Goal: Task Accomplishment & Management: Use online tool/utility

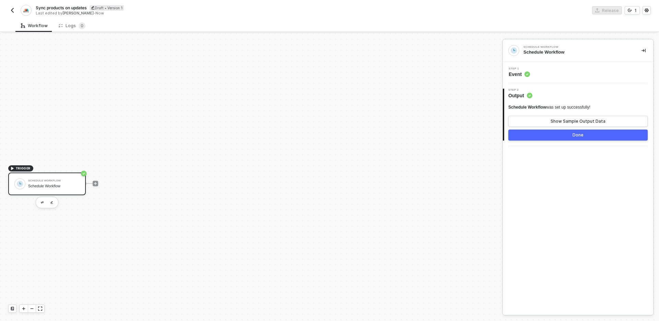
scroll to position [13, 0]
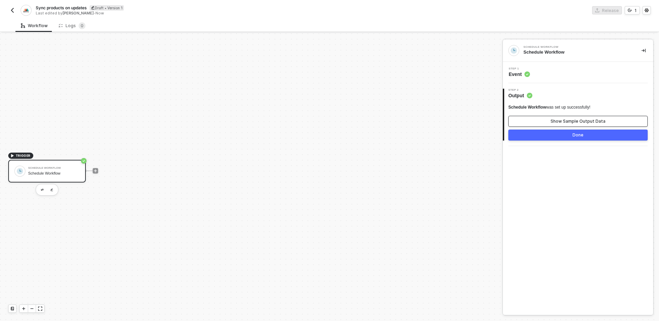
click at [552, 125] on button "Show Sample Output Data" at bounding box center [577, 121] width 139 height 11
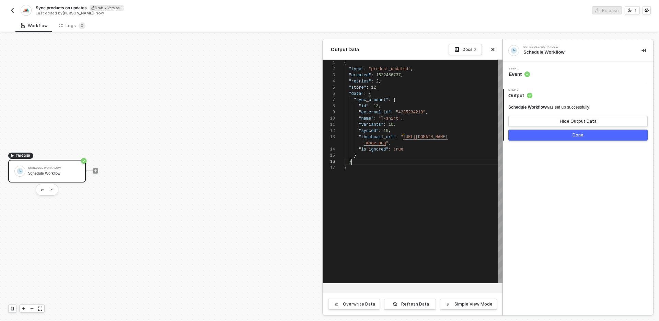
scroll to position [31, 8]
click at [401, 159] on div "}" at bounding box center [423, 162] width 159 height 6
type textarea "{ "type": "product_updated", "created": 1622456737, "retries": 2, "store": 12, …"
click at [379, 93] on div ""data" : {" at bounding box center [423, 94] width 159 height 6
click at [367, 100] on span ""sync_product"" at bounding box center [371, 99] width 35 height 5
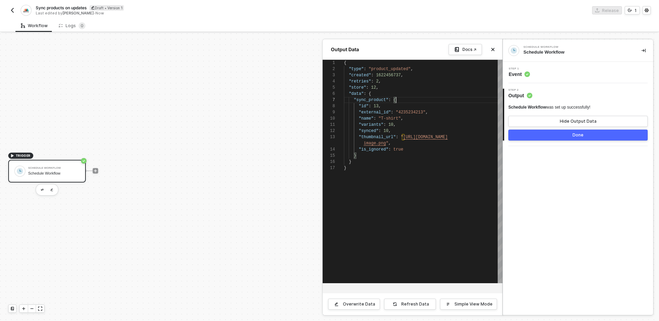
click at [399, 101] on div ""sync_product" : {" at bounding box center [423, 100] width 159 height 6
click at [384, 111] on div "1 2 3 4 5 6 7 8 9 10 11 12 13 14 15 16 17 { "type" : "product_updated" , "creat…" at bounding box center [413, 171] width 180 height 223
click at [386, 106] on div ""id" : 13 ," at bounding box center [423, 106] width 159 height 6
click at [95, 170] on div at bounding box center [329, 176] width 659 height 287
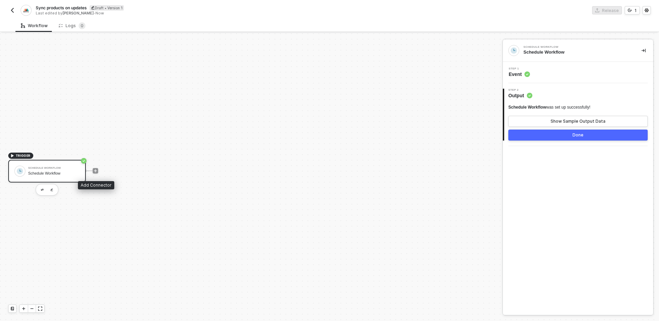
click at [95, 170] on icon "icon-play" at bounding box center [95, 170] width 3 height 3
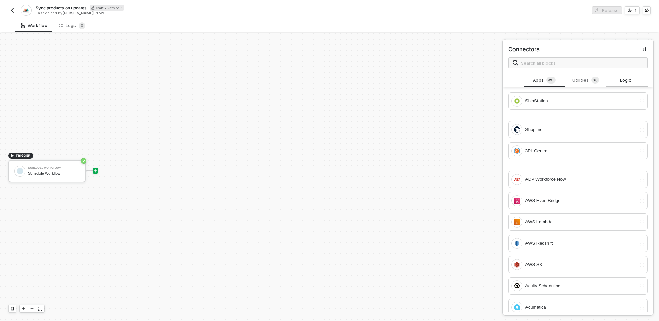
click at [630, 78] on div "Logic" at bounding box center [627, 80] width 30 height 5
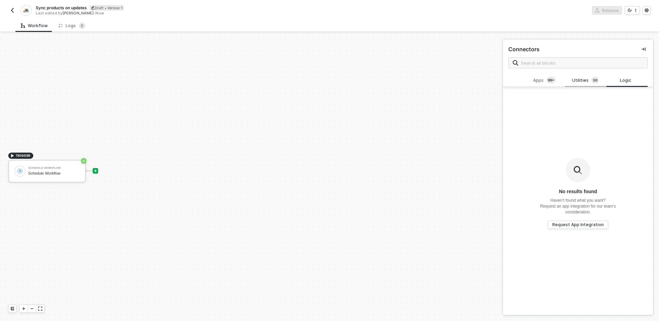
click at [591, 83] on span "3 0" at bounding box center [595, 81] width 8 height 8
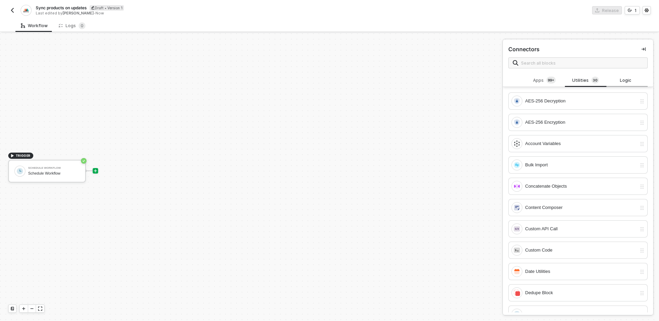
click at [626, 79] on div "Logic" at bounding box center [627, 80] width 30 height 5
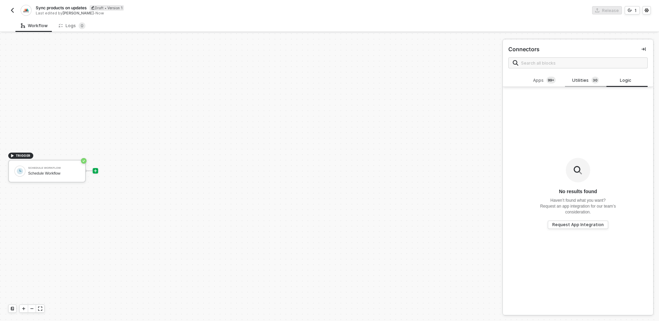
click at [589, 79] on div "Utilities 3 0" at bounding box center [585, 81] width 30 height 8
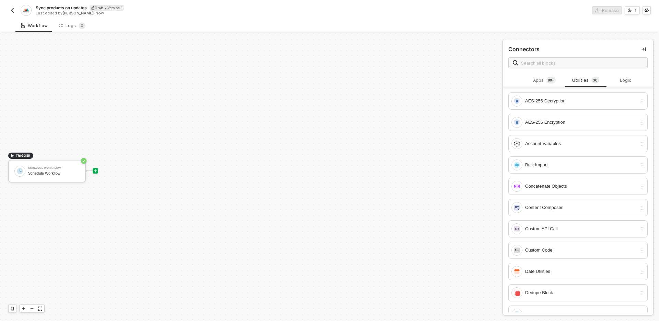
click at [319, 146] on div "TRIGGER Schedule Workflow Schedule Workflow" at bounding box center [249, 171] width 499 height 300
click at [94, 171] on icon "icon-play" at bounding box center [95, 170] width 3 height 3
click at [568, 147] on div "Account Variables" at bounding box center [581, 144] width 112 height 8
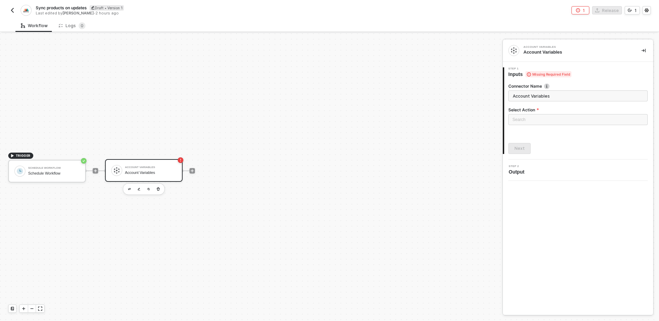
click at [562, 98] on input "Account Variables" at bounding box center [577, 95] width 139 height 11
type input "Get fulfillment"
click at [566, 93] on input "text" at bounding box center [577, 95] width 139 height 11
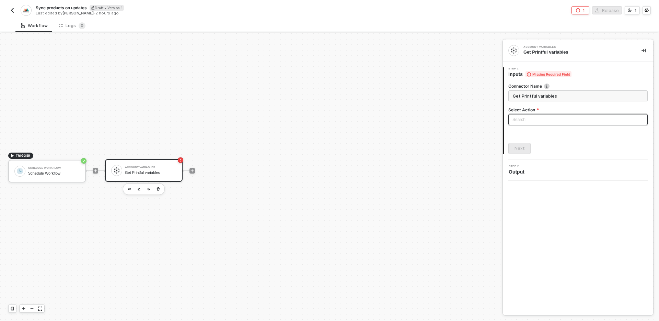
type input "Get Printful variables"
click at [556, 115] on input "search" at bounding box center [577, 119] width 131 height 10
click at [545, 143] on div "Get Account Variables" at bounding box center [578, 144] width 128 height 8
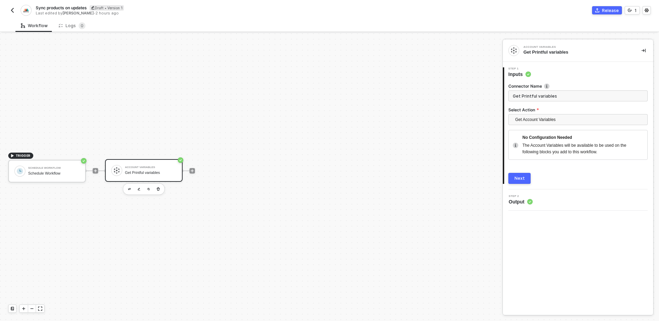
click at [518, 178] on div "Next" at bounding box center [519, 177] width 10 height 5
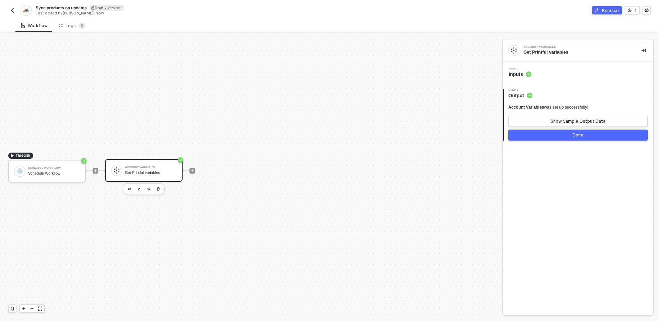
click at [565, 137] on button "Done" at bounding box center [577, 134] width 139 height 11
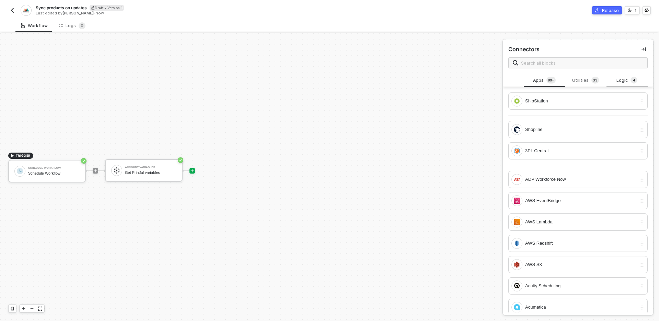
click at [622, 80] on div "Logic 4" at bounding box center [627, 81] width 30 height 8
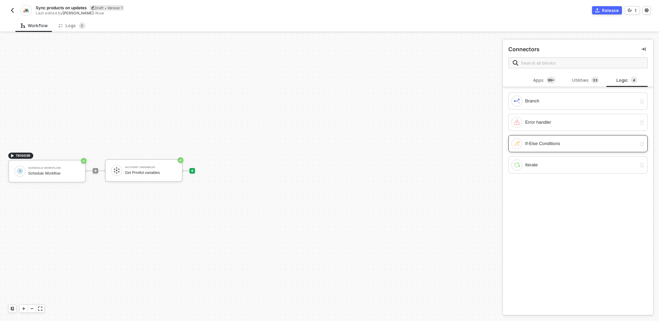
click at [543, 145] on div "If-Else Conditions" at bounding box center [581, 144] width 112 height 8
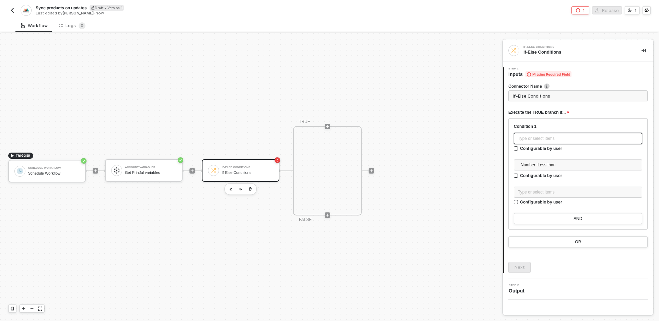
click at [563, 137] on div "Type or select items ﻿" at bounding box center [578, 138] width 120 height 7
click at [450, 139] on div "Schedule Workflow" at bounding box center [454, 136] width 85 height 5
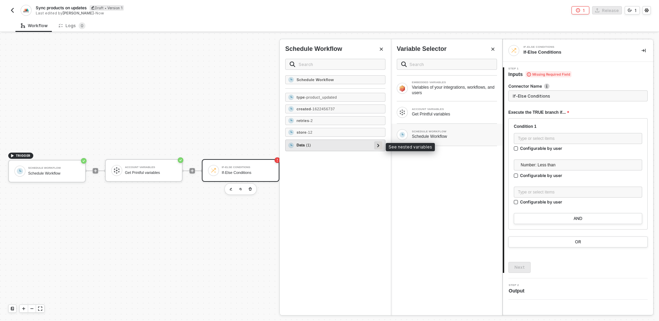
click at [380, 145] on div at bounding box center [378, 145] width 8 height 8
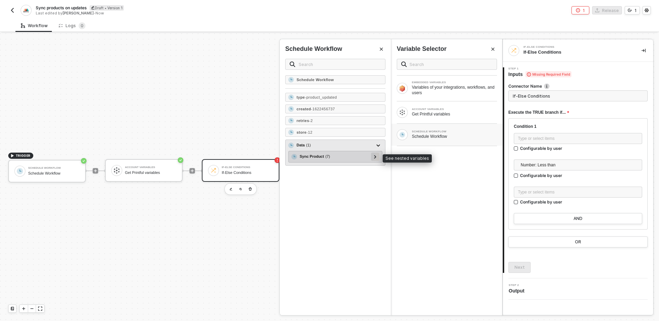
click at [375, 157] on icon at bounding box center [375, 156] width 2 height 3
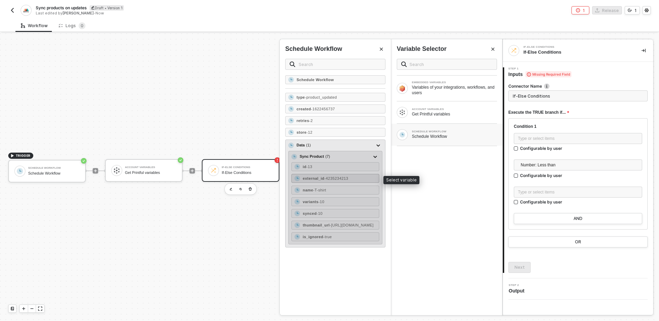
click at [357, 178] on div "external_id - 4235234213" at bounding box center [335, 178] width 88 height 9
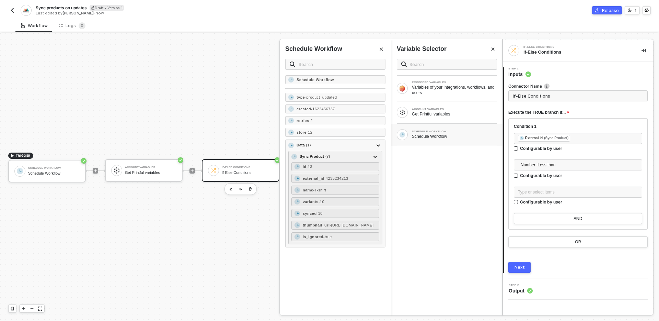
click at [439, 187] on div "EMBEDDED VARIABLES Variables of your integrations, workflows, and users ACCOUNT…" at bounding box center [446, 184] width 111 height 262
click at [571, 164] on span "Number: Less than" at bounding box center [579, 165] width 117 height 10
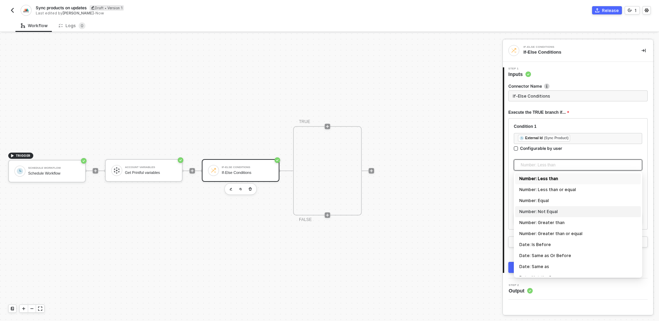
click at [572, 212] on div "Number: Not Equal" at bounding box center [577, 212] width 117 height 8
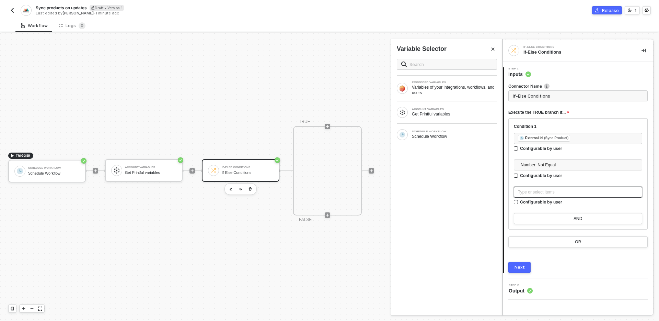
click at [575, 194] on div "Type or select items ﻿" at bounding box center [578, 192] width 120 height 7
click at [568, 165] on span "Number: Not Equal" at bounding box center [579, 165] width 117 height 10
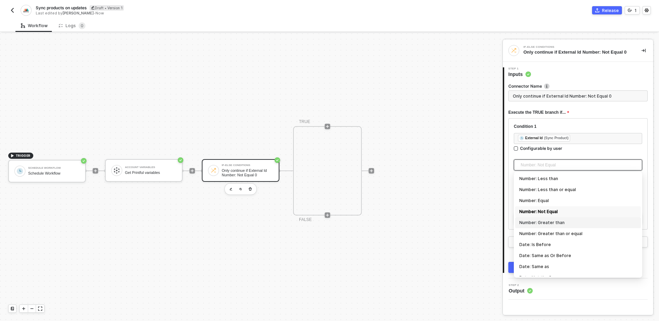
click at [561, 222] on div "Number: Greater than" at bounding box center [577, 223] width 117 height 8
type input "Only continue if External Id Number: Greater than 0"
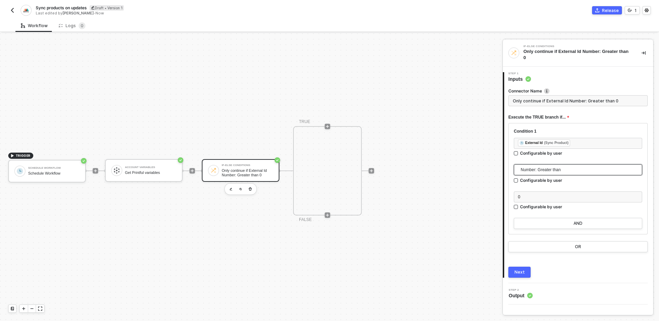
click at [526, 273] on button "Next" at bounding box center [519, 271] width 22 height 11
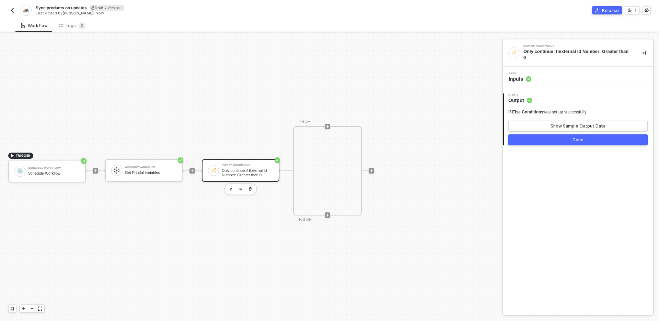
click at [544, 142] on button "Done" at bounding box center [577, 139] width 139 height 11
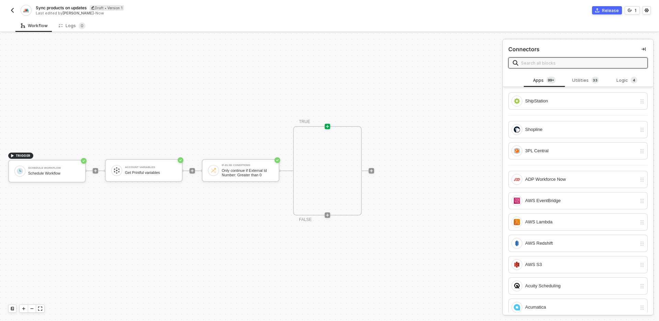
click at [278, 249] on div "TRIGGER Schedule Workflow Schedule Workflow Account Variables Get Printful vari…" at bounding box center [249, 171] width 499 height 300
click at [579, 82] on div "Utilities 3 3" at bounding box center [585, 81] width 30 height 8
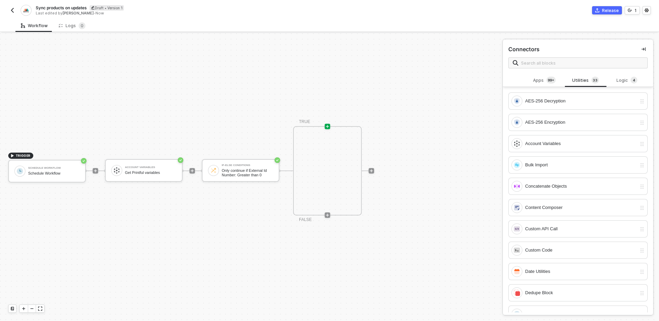
click at [544, 88] on div "AES-256 Decryption AES-256 Encryption Account Variables Bulk Import Concatenate…" at bounding box center [578, 199] width 150 height 225
click at [543, 80] on div "Apps 99+" at bounding box center [544, 81] width 30 height 8
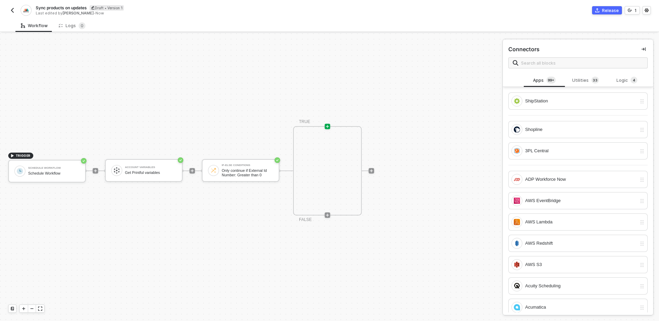
click at [558, 57] on div "Connectors" at bounding box center [578, 56] width 150 height 34
click at [559, 59] on input "text" at bounding box center [582, 63] width 122 height 8
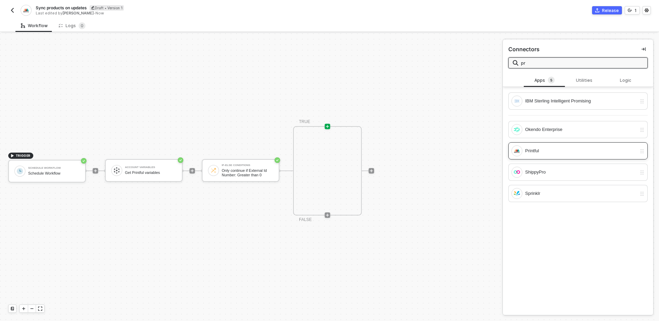
type input "pr"
click at [556, 152] on div "Printful" at bounding box center [581, 151] width 112 height 8
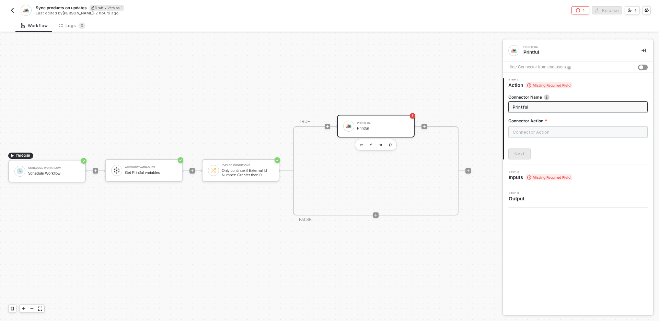
click at [552, 131] on input "text" at bounding box center [577, 131] width 139 height 11
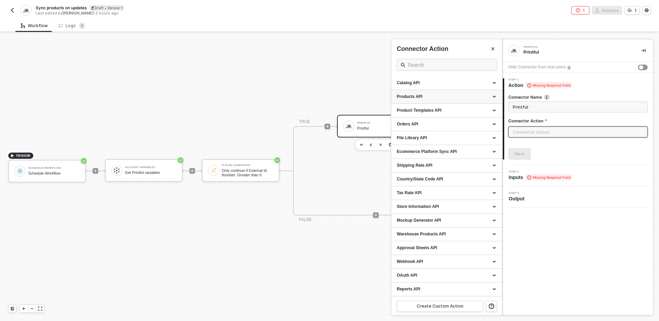
click at [452, 98] on div "Products API" at bounding box center [447, 97] width 100 height 6
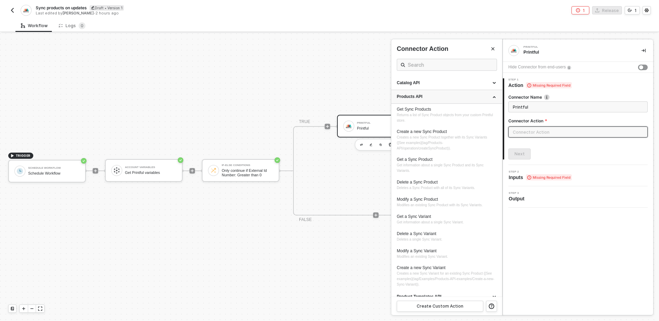
click at [452, 98] on div "Products API" at bounding box center [447, 97] width 100 height 6
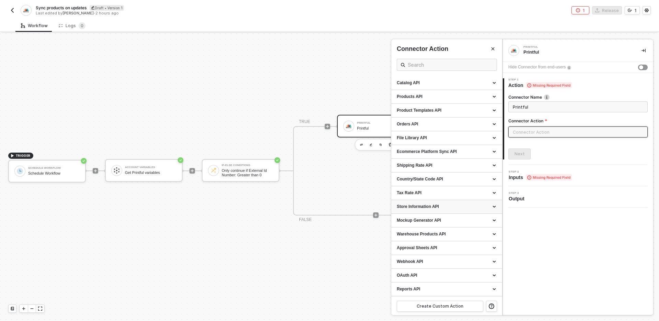
click at [479, 208] on div "Store Information API" at bounding box center [447, 207] width 100 height 6
click at [457, 235] on div "Warehouse Products API" at bounding box center [447, 234] width 100 height 6
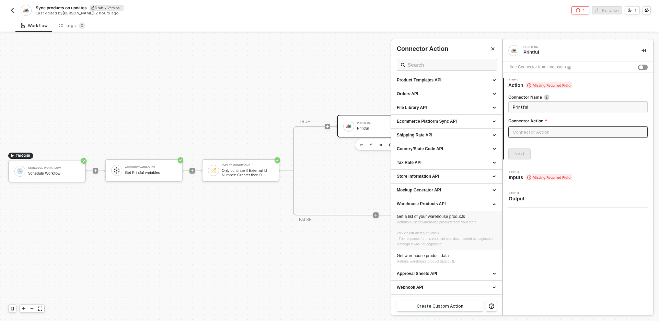
scroll to position [26, 0]
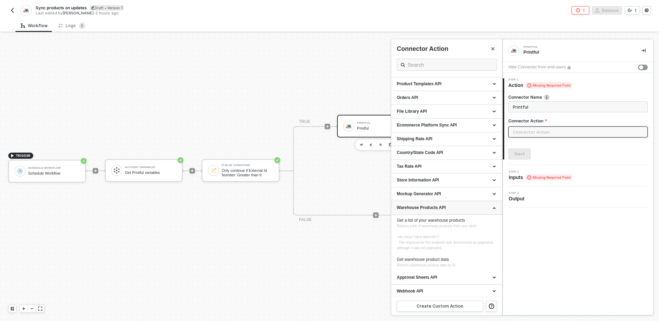
click at [462, 210] on div "Warehouse Products API" at bounding box center [446, 208] width 111 height 14
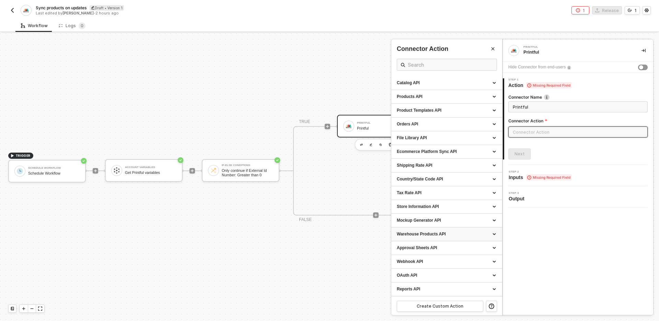
scroll to position [0, 0]
click at [462, 257] on div "Webhook API" at bounding box center [446, 262] width 111 height 14
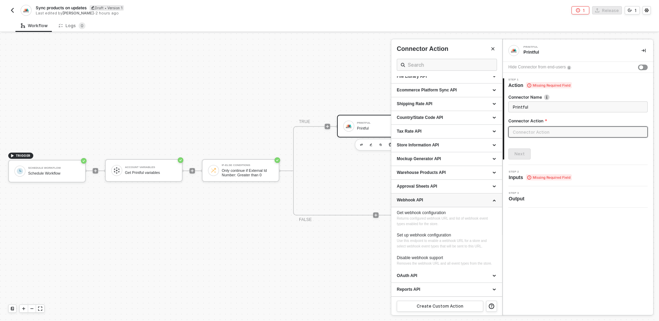
scroll to position [72, 0]
click at [466, 197] on div "Webhook API" at bounding box center [447, 200] width 100 height 6
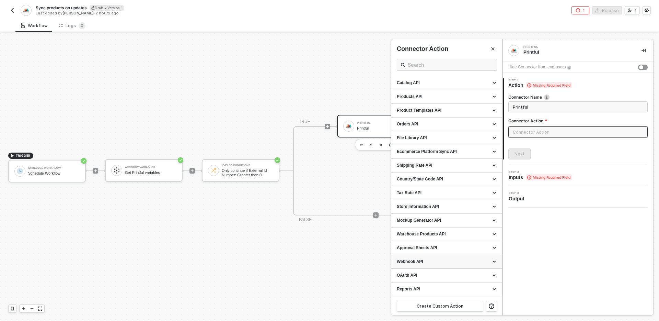
scroll to position [0, 0]
click at [455, 127] on div "Orders API" at bounding box center [447, 124] width 100 height 6
click at [461, 92] on div "Products API" at bounding box center [446, 97] width 111 height 14
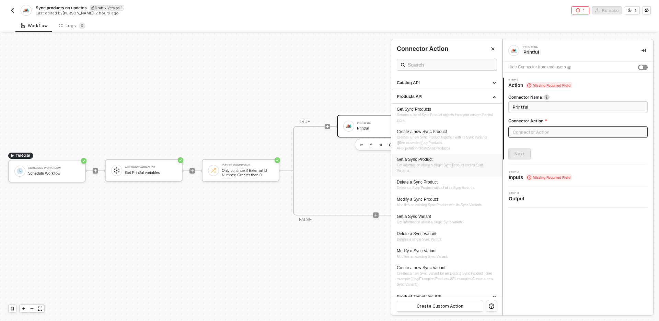
click at [455, 166] on span "Get information about a single Sync Product and its Sync Variants." at bounding box center [441, 167] width 88 height 9
type input "Get information about a single Sync Product and its Sync Variants."
type input "Products API - Get a Sync Product"
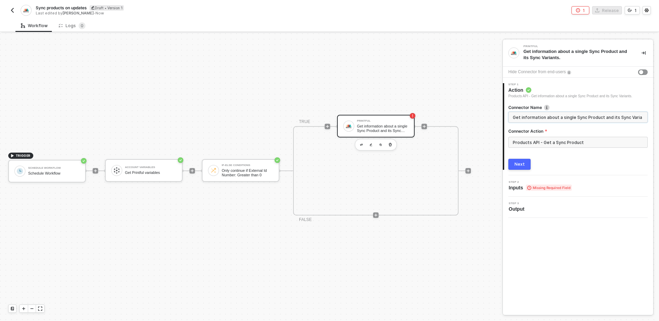
drag, startPoint x: 601, startPoint y: 112, endPoint x: 601, endPoint y: 135, distance: 22.7
click at [601, 115] on span "Get information about a single Sync Product and its Sync Variants." at bounding box center [577, 117] width 139 height 11
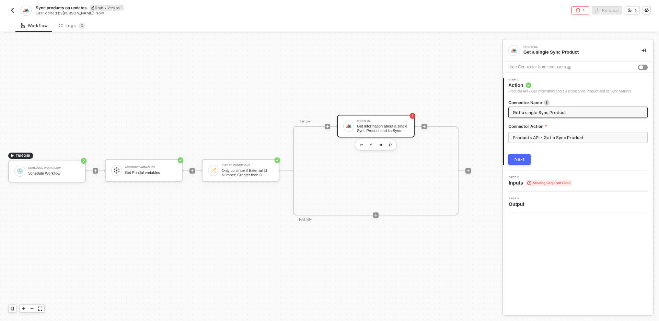
type input "Get a single Sync Product"
click at [508, 157] on div "Connector Name Get a single Sync Product Connector Action Products API - Get a …" at bounding box center [578, 129] width 149 height 71
click at [519, 161] on div "Next" at bounding box center [519, 158] width 10 height 5
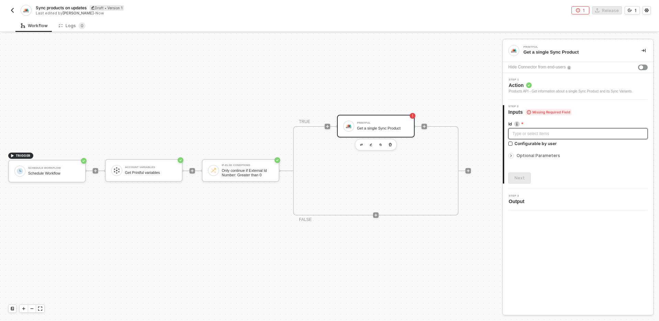
click at [542, 133] on div "Type or select items ﻿" at bounding box center [577, 133] width 131 height 7
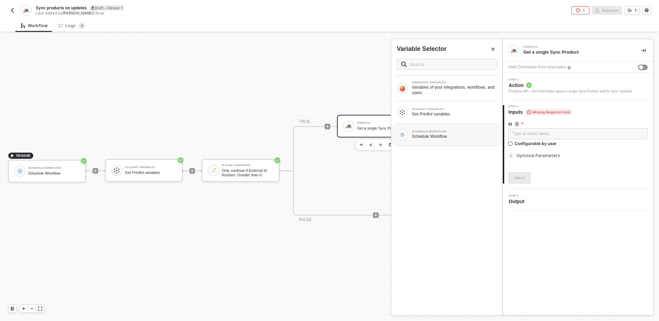
click at [460, 132] on div "SCHEDULE WORKFLOW" at bounding box center [454, 131] width 85 height 3
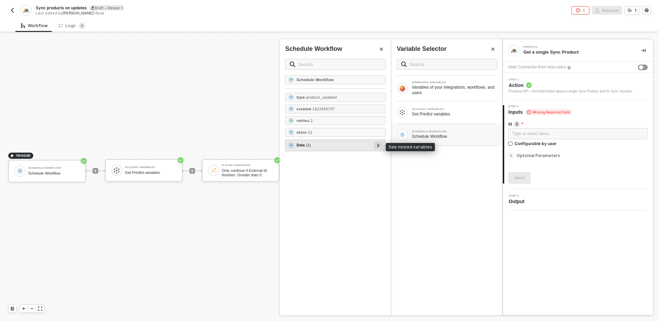
click at [378, 147] on icon at bounding box center [378, 144] width 2 height 3
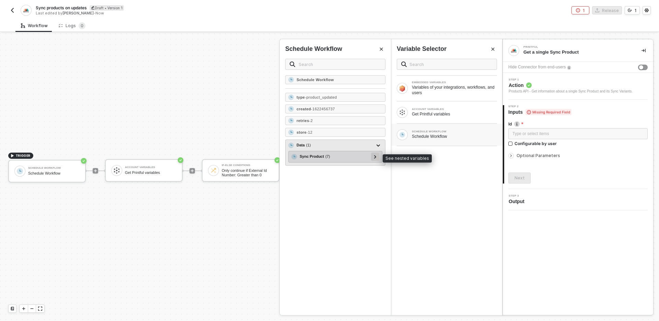
click at [376, 157] on icon at bounding box center [375, 156] width 2 height 3
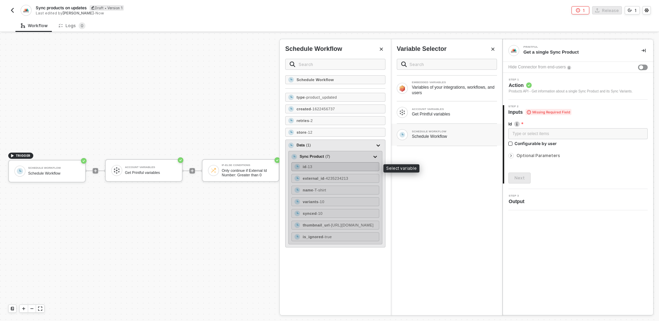
click at [346, 165] on div "id - 13" at bounding box center [335, 166] width 88 height 9
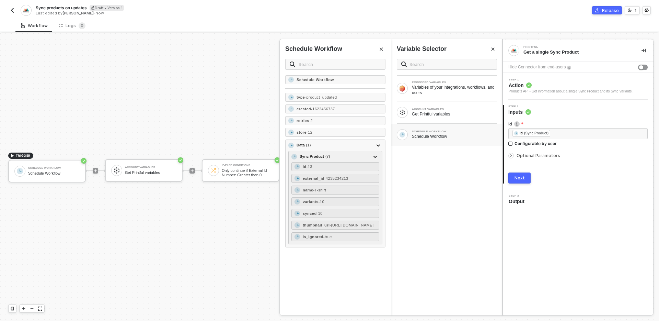
click at [544, 153] on span "Optional Parameters" at bounding box center [539, 155] width 44 height 5
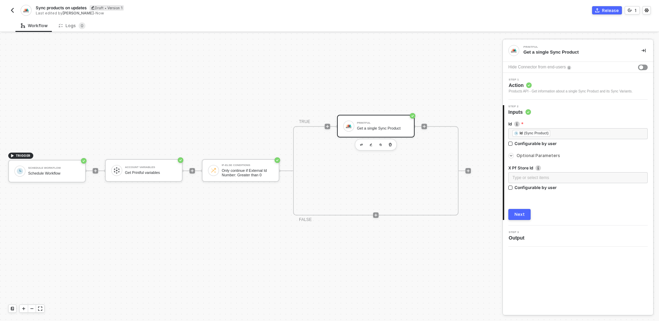
click at [544, 153] on span "Optional Parameters" at bounding box center [539, 155] width 44 height 5
click at [524, 175] on button "Next" at bounding box center [519, 177] width 22 height 11
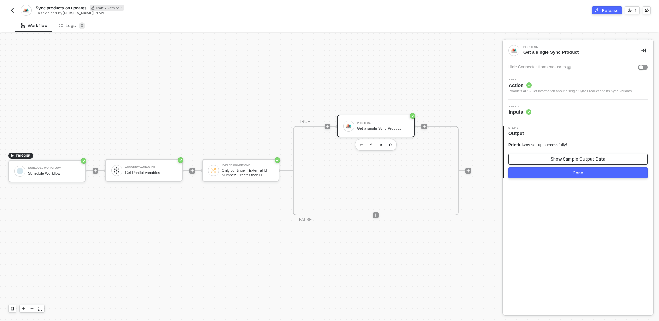
click at [561, 161] on div "Show Sample Output Data" at bounding box center [577, 158] width 55 height 5
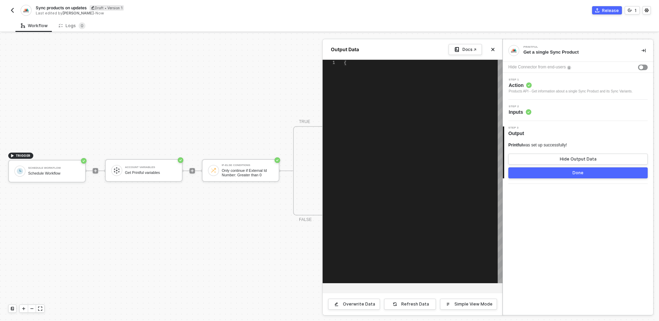
type textarea "{ "code": 200 }"
click at [495, 49] on button "Close" at bounding box center [493, 49] width 8 height 8
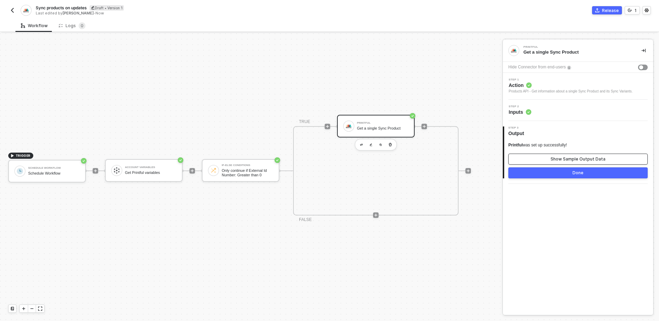
click at [559, 158] on div "Show Sample Output Data" at bounding box center [577, 158] width 55 height 5
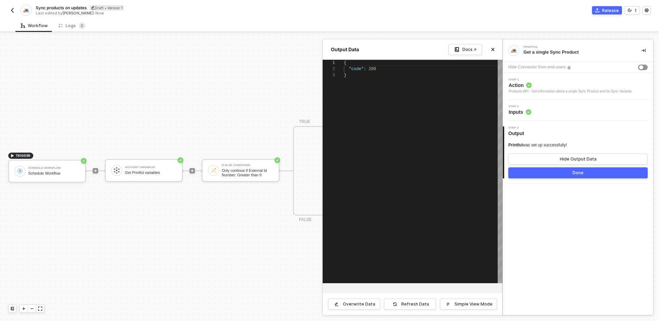
scroll to position [12, 2]
click at [419, 81] on div "{ "code" : 200 }" at bounding box center [423, 171] width 159 height 223
click at [367, 303] on div "Overwrite Data" at bounding box center [359, 303] width 32 height 5
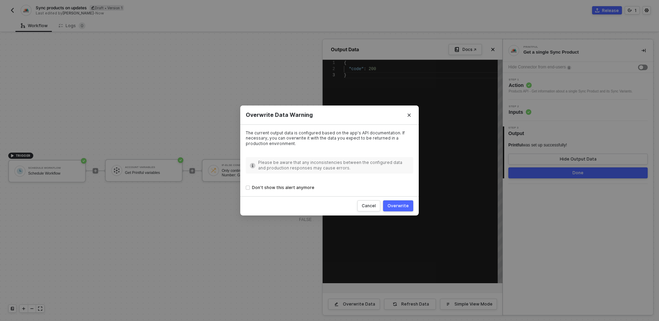
click at [399, 212] on div "Cancel Overwrite" at bounding box center [329, 205] width 178 height 19
click at [399, 209] on button "Overwrite" at bounding box center [398, 205] width 30 height 11
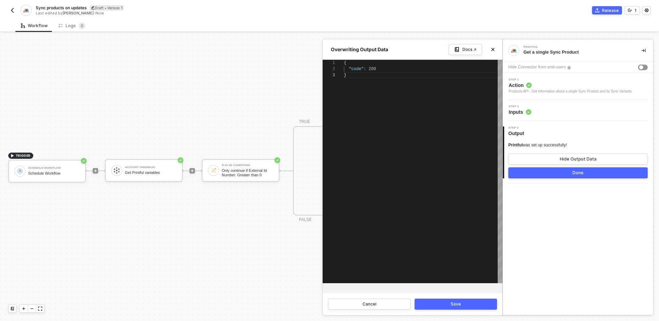
click at [436, 140] on div "{ "code" : 200 }" at bounding box center [423, 171] width 159 height 223
paste textarea "}"
type textarea "} }"
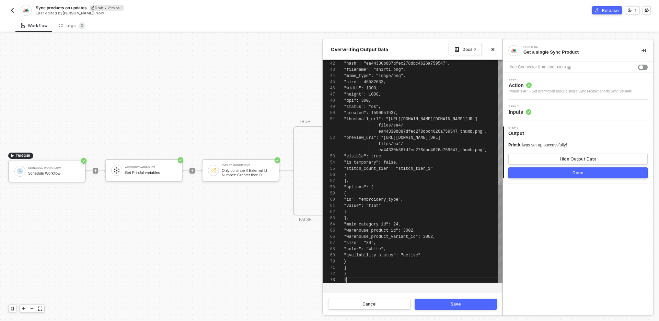
scroll to position [6, 2]
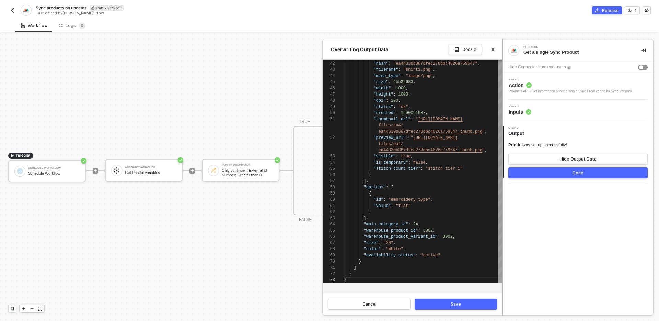
click at [439, 305] on button "Save" at bounding box center [456, 303] width 82 height 11
click at [538, 173] on button "Done" at bounding box center [577, 172] width 139 height 11
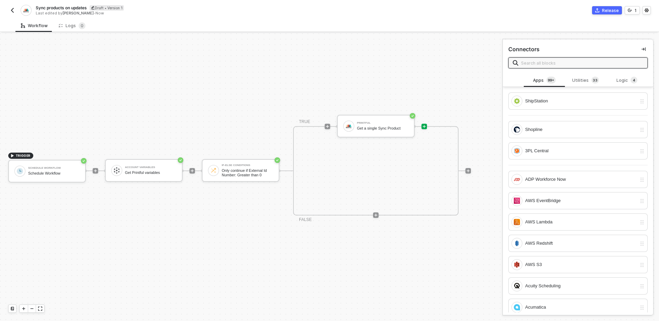
scroll to position [13, 11]
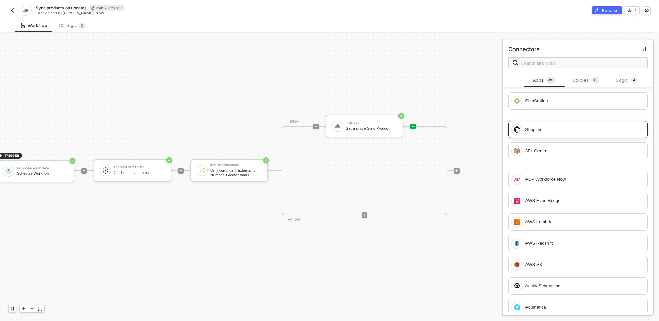
click at [554, 126] on div "Shopline" at bounding box center [581, 130] width 112 height 8
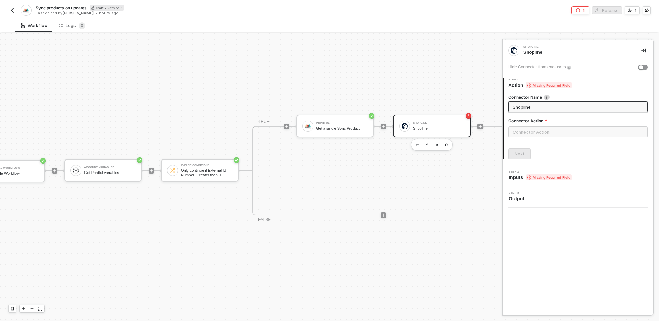
scroll to position [13, 108]
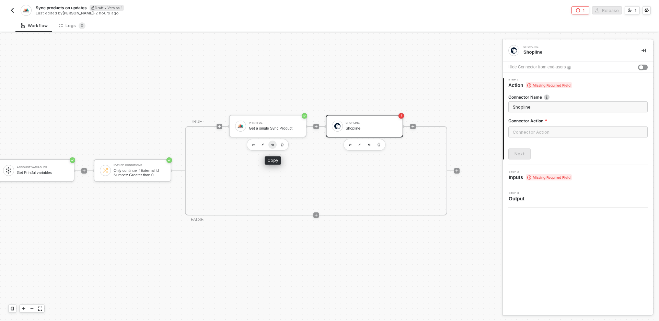
click at [271, 143] on img "button" at bounding box center [272, 144] width 3 height 3
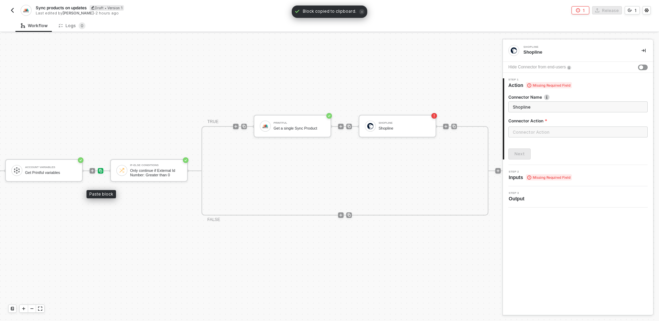
click at [102, 169] on img at bounding box center [100, 171] width 4 height 4
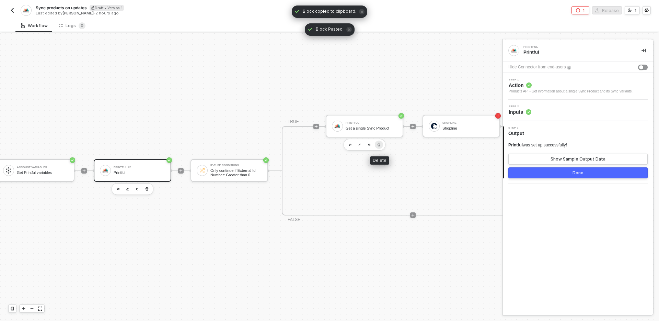
click at [379, 145] on icon "button" at bounding box center [379, 144] width 4 height 5
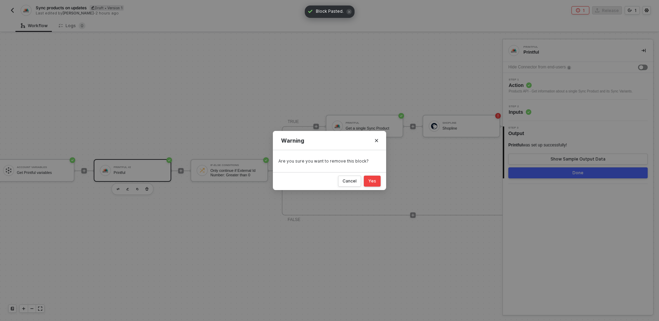
click at [376, 176] on button "Yes" at bounding box center [372, 180] width 17 height 11
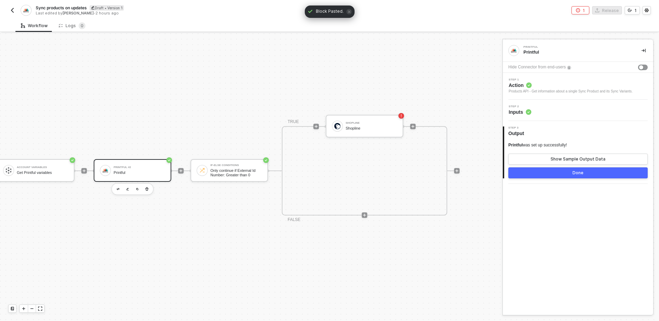
click at [149, 171] on div "Printful" at bounding box center [139, 172] width 51 height 4
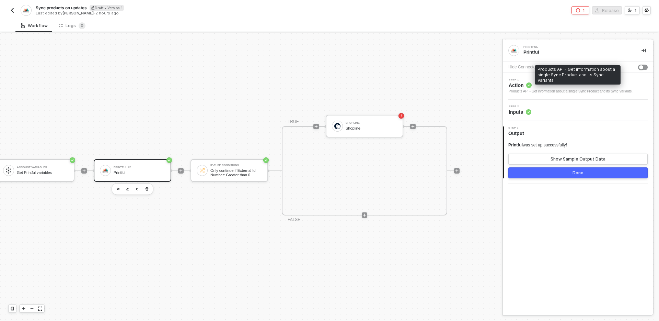
click at [576, 90] on div "Products API - Get information about a single Sync Product and its Sync Variant…" at bounding box center [571, 91] width 124 height 5
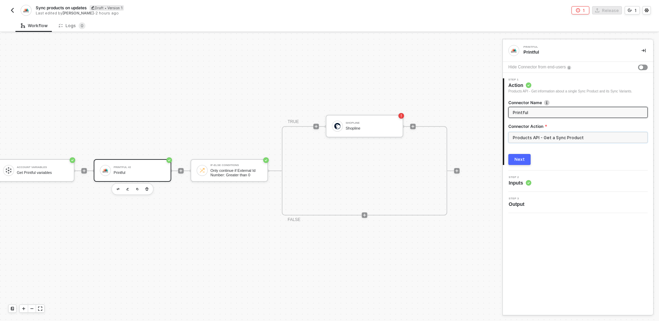
click at [584, 132] on input "Products API - Get a Sync Product" at bounding box center [577, 137] width 139 height 11
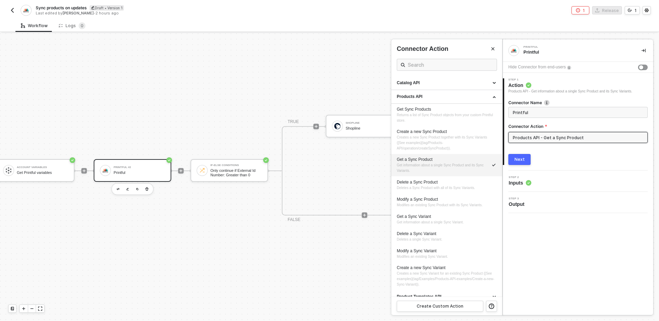
click at [459, 162] on div "Get a Sync Product Get information about a single Sync Product and its Sync Var…" at bounding box center [447, 164] width 100 height 17
click at [572, 110] on input "Printful" at bounding box center [577, 112] width 129 height 8
click at [584, 138] on input "Products API - Get a Sync Product" at bounding box center [577, 137] width 139 height 11
drag, startPoint x: 586, startPoint y: 137, endPoint x: 543, endPoint y: 137, distance: 43.6
click at [543, 137] on input "Products API - Get a Sync Product" at bounding box center [577, 137] width 139 height 11
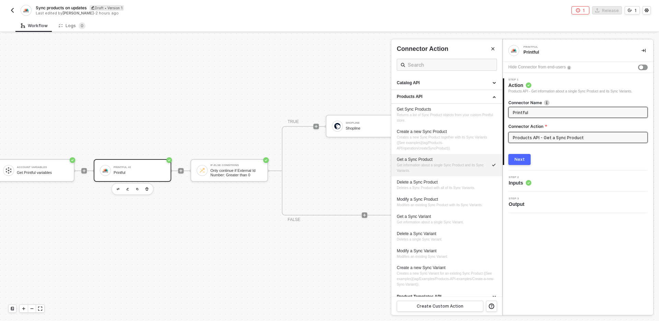
click at [564, 110] on input "Printful" at bounding box center [577, 112] width 129 height 8
paste input "Get a Sync Product"
type input "Get a Sync Product"
click at [526, 162] on button "Next" at bounding box center [519, 159] width 22 height 11
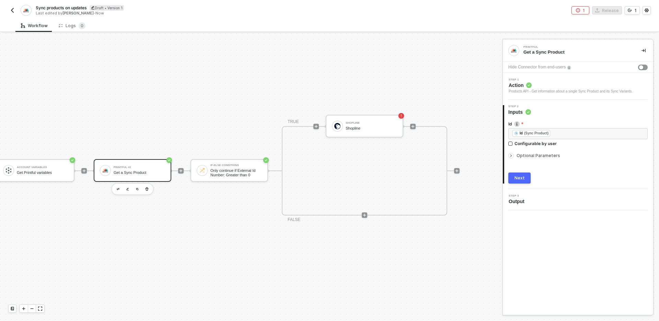
click at [516, 180] on div "Next" at bounding box center [519, 177] width 10 height 5
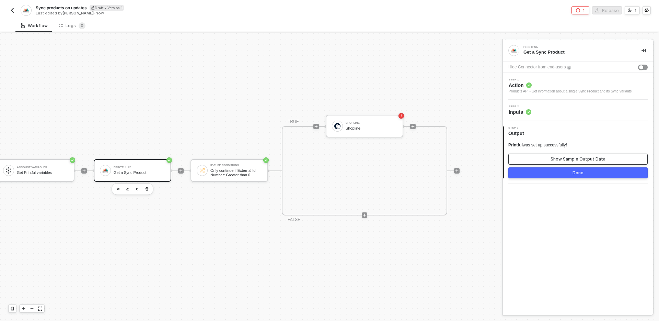
click at [576, 161] on div "Show Sample Output Data" at bounding box center [577, 158] width 55 height 5
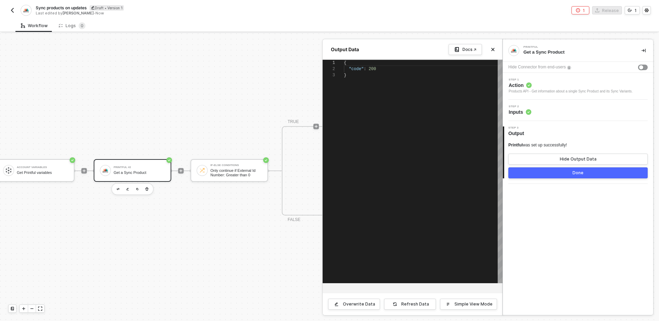
scroll to position [12, 0]
click at [351, 305] on div "Overwrite Data" at bounding box center [359, 303] width 32 height 5
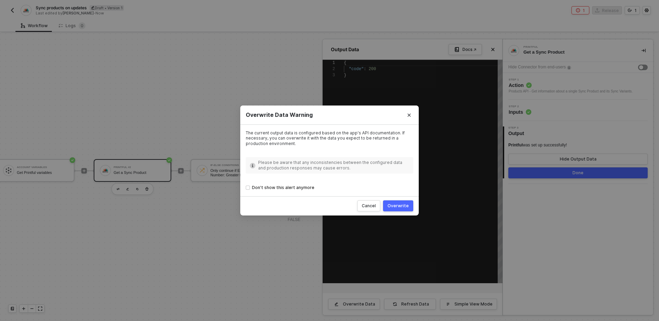
click at [399, 205] on div "Overwrite" at bounding box center [397, 205] width 21 height 5
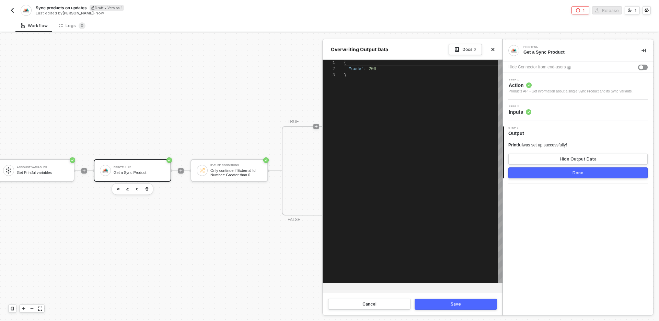
scroll to position [12, 2]
click at [401, 152] on div "{ "code" : 200 }" at bounding box center [423, 171] width 159 height 223
paste textarea "}"
type textarea "} }"
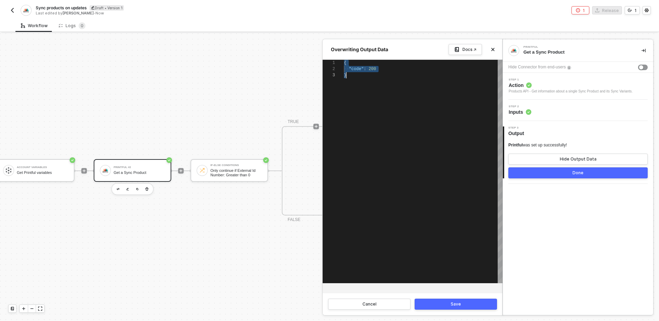
scroll to position [6, 2]
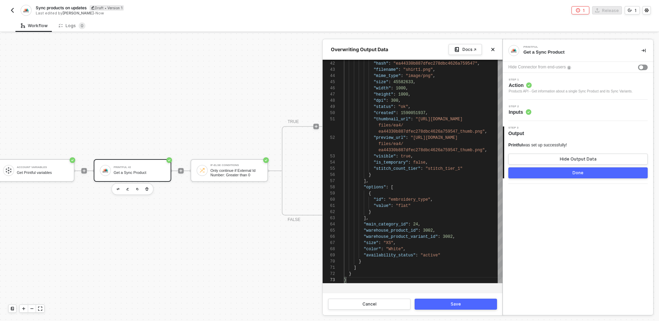
click at [456, 305] on div "Save" at bounding box center [456, 303] width 10 height 5
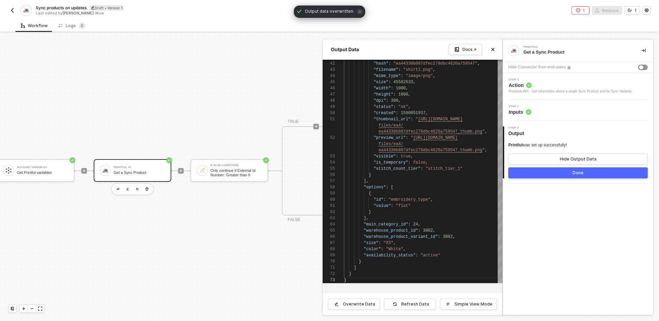
click at [561, 173] on button "Done" at bounding box center [577, 172] width 139 height 11
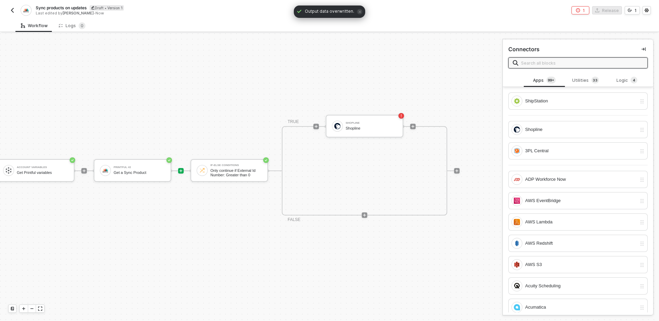
click at [292, 255] on div "TRIGGER Schedule Workflow Schedule Workflow Account Variables Get Printful vari…" at bounding box center [176, 171] width 568 height 300
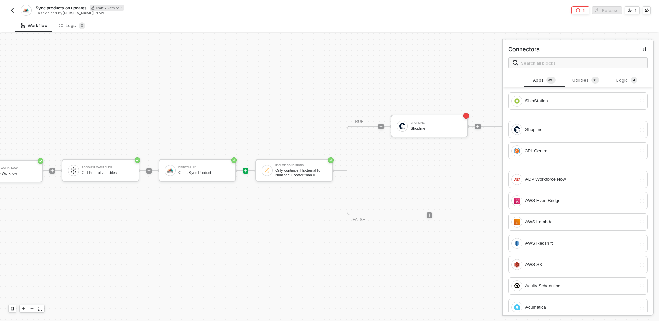
scroll to position [13, 78]
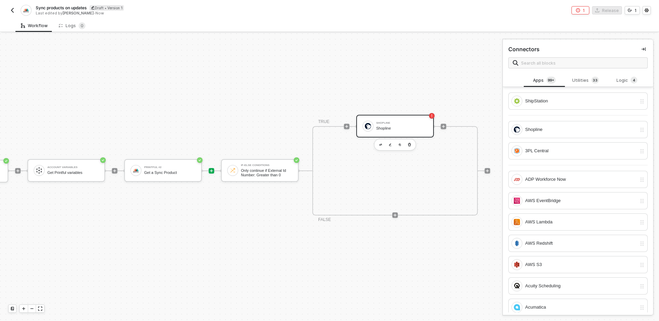
click at [386, 129] on div "Shopline" at bounding box center [401, 128] width 51 height 4
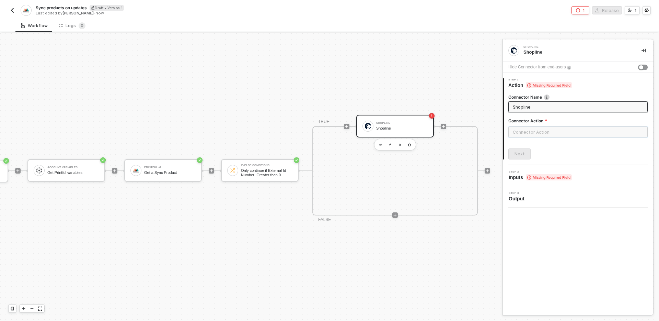
click at [568, 131] on input "text" at bounding box center [577, 131] width 139 height 11
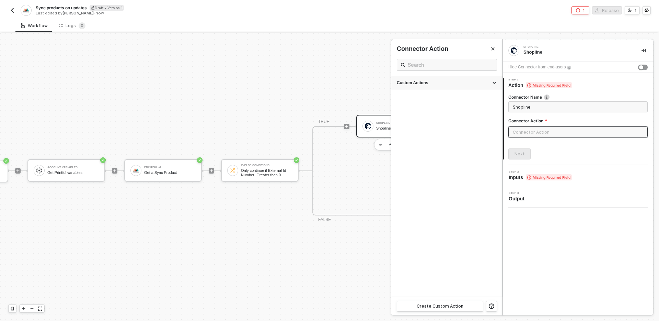
click at [467, 85] on div "Custom Actions" at bounding box center [447, 83] width 100 height 6
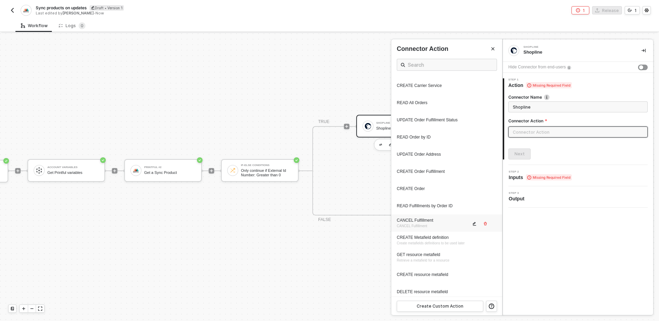
scroll to position [0, 0]
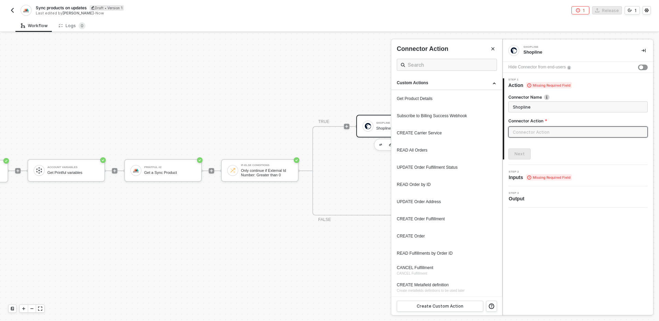
click at [459, 73] on div "Connector Action" at bounding box center [447, 61] width 100 height 32
click at [456, 82] on div "Custom Actions" at bounding box center [447, 83] width 100 height 6
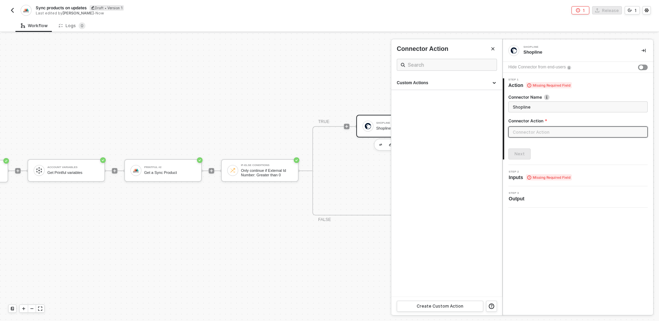
click at [339, 169] on div at bounding box center [329, 176] width 659 height 287
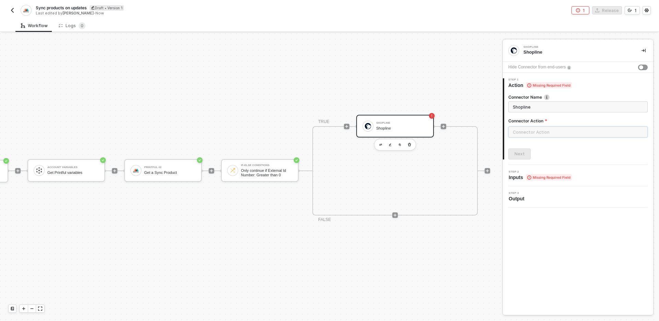
scroll to position [13, 108]
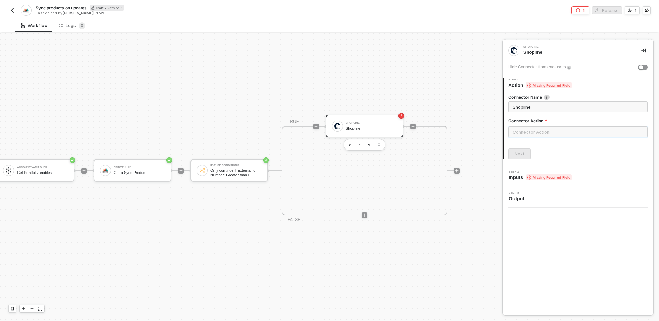
click at [543, 131] on input "text" at bounding box center [577, 131] width 139 height 11
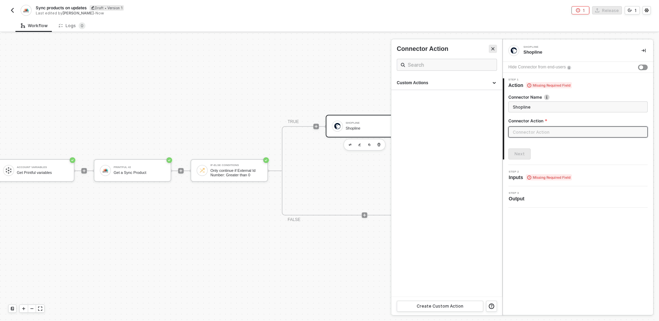
click at [494, 45] on button "Close" at bounding box center [493, 49] width 8 height 8
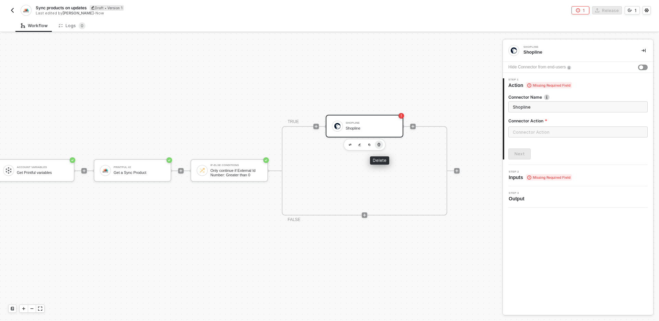
click at [379, 145] on icon "button" at bounding box center [379, 144] width 4 height 5
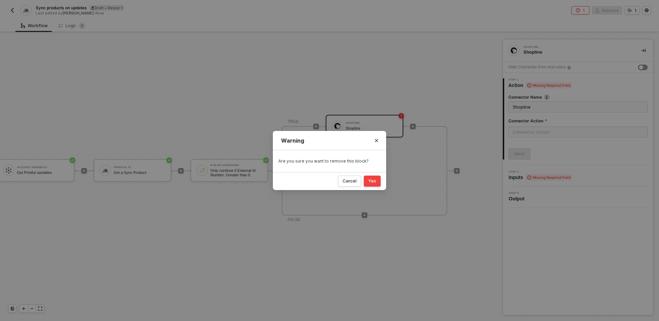
click at [369, 181] on div "Yes" at bounding box center [372, 180] width 8 height 5
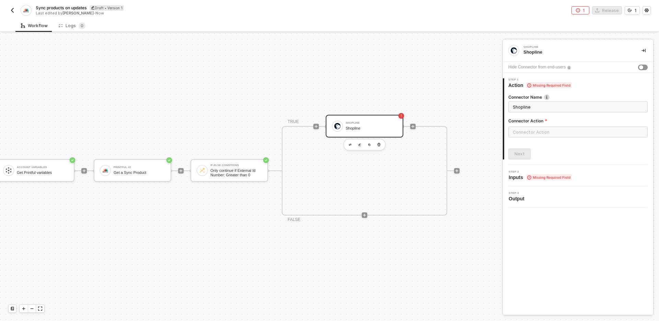
scroll to position [13, 11]
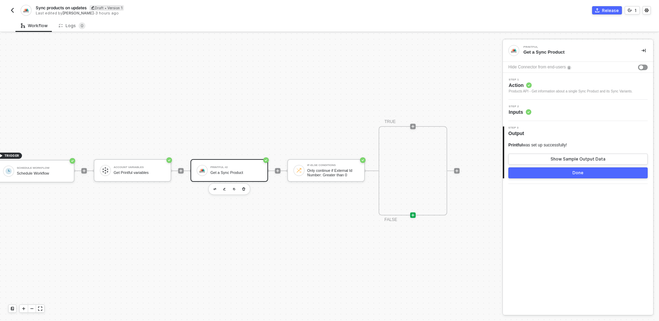
click at [414, 213] on icon "icon-play" at bounding box center [413, 215] width 4 height 4
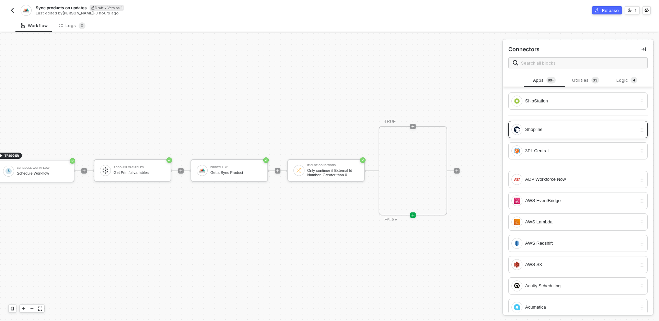
click at [556, 125] on div "Shopline" at bounding box center [573, 129] width 125 height 11
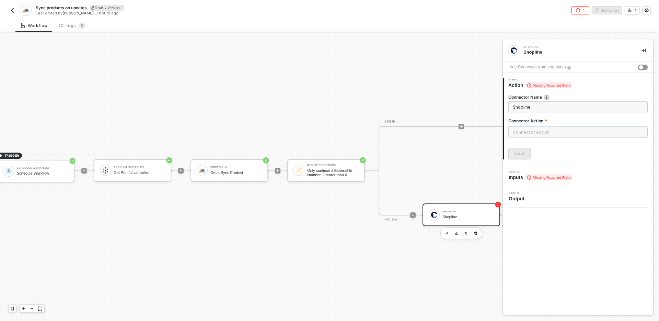
click at [556, 130] on input "text" at bounding box center [577, 131] width 139 height 11
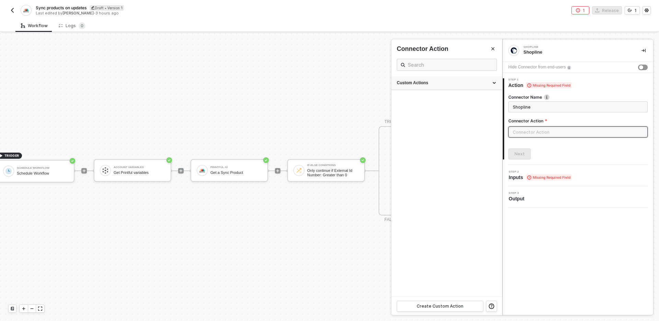
click at [440, 83] on div "Custom Actions" at bounding box center [447, 83] width 100 height 6
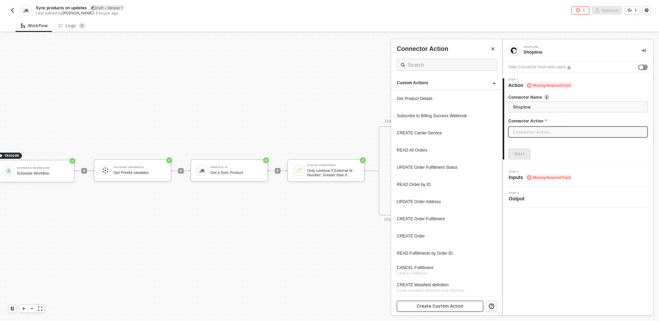
click at [444, 308] on div "Create Custom Action" at bounding box center [440, 305] width 47 height 5
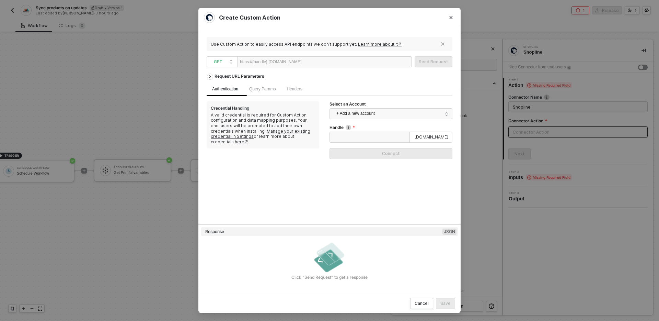
click at [339, 61] on div at bounding box center [322, 62] width 42 height 11
paste div
click at [226, 61] on span "GET" at bounding box center [223, 62] width 19 height 10
click at [225, 85] on div "POST" at bounding box center [221, 86] width 25 height 8
click at [373, 136] on input "Handle" at bounding box center [369, 136] width 80 height 11
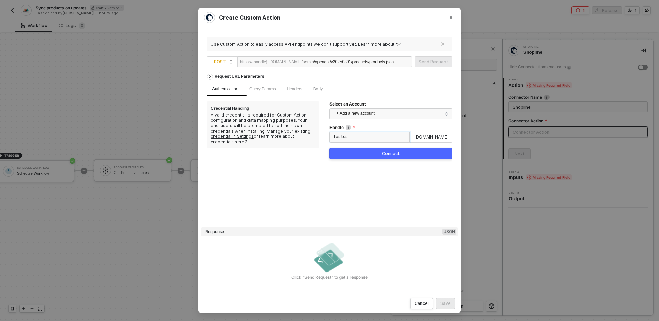
type input "testcs"
click at [382, 161] on div "Handle testcs .[DOMAIN_NAME] Connect" at bounding box center [390, 145] width 123 height 40
click at [379, 152] on button "Connect" at bounding box center [390, 153] width 123 height 11
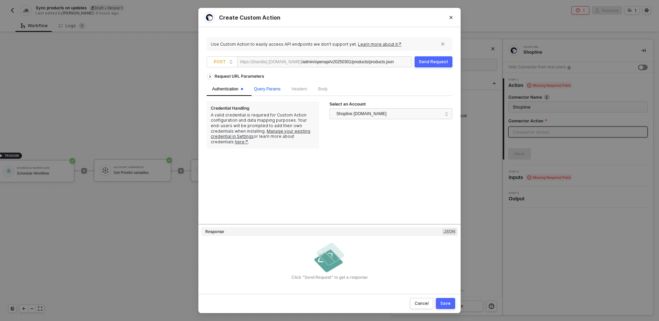
click at [272, 89] on span "Query Params" at bounding box center [267, 88] width 26 height 5
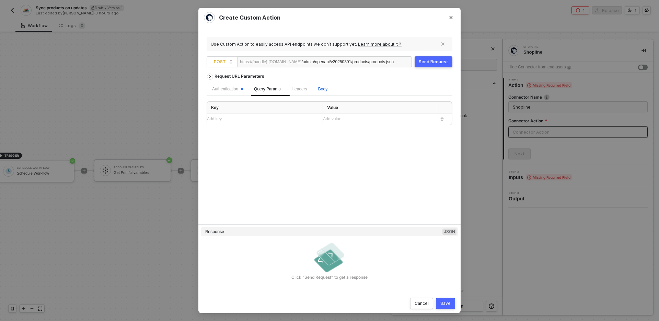
click at [327, 88] on span "Body" at bounding box center [322, 88] width 9 height 5
drag, startPoint x: 304, startPoint y: 106, endPoint x: 296, endPoint y: 106, distance: 7.9
click at [296, 106] on div "form-urlencoded form-data JSON Key Value Add key ﻿ Add value ﻿" at bounding box center [330, 119] width 246 height 37
click at [287, 105] on span "JSON" at bounding box center [294, 105] width 14 height 5
click at [283, 105] on input "JSON" at bounding box center [284, 105] width 4 height 4
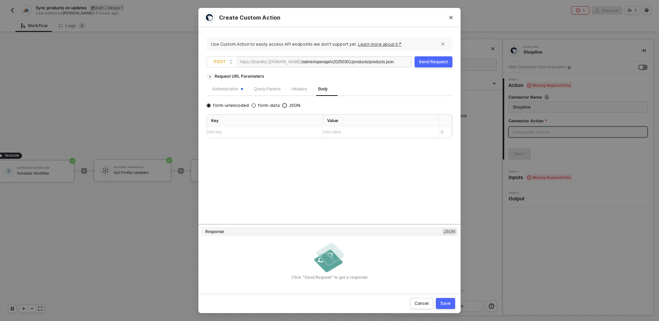
radio input "true"
radio input "false"
